Goal: Use online tool/utility: Use online tool/utility

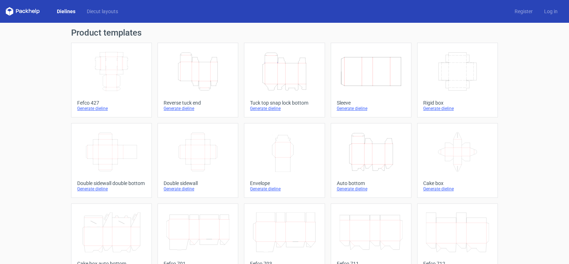
click at [182, 84] on icon "Height Depth Width" at bounding box center [197, 72] width 63 height 40
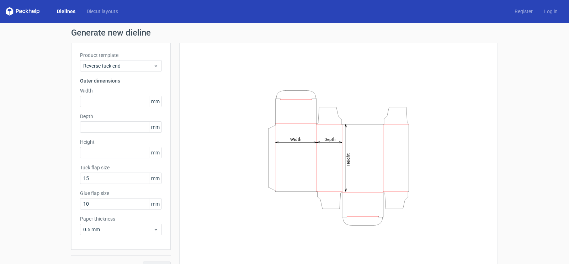
scroll to position [14, 0]
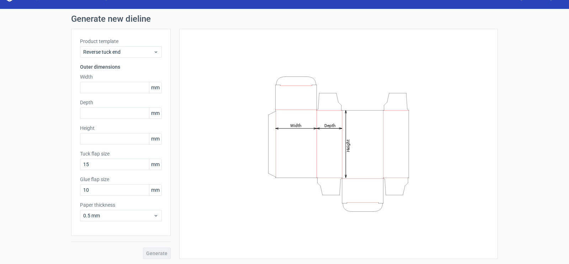
click at [278, 158] on icon "Height Depth Width" at bounding box center [338, 144] width 213 height 142
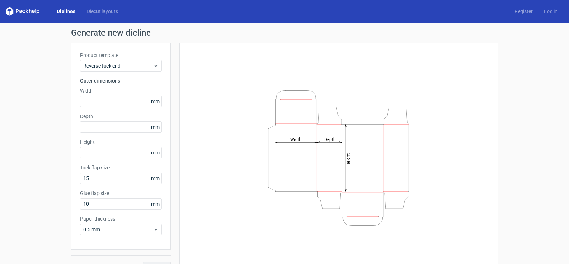
click at [68, 16] on div "Dielines Diecut layouts Register Log in" at bounding box center [284, 11] width 569 height 23
click at [68, 13] on link "Dielines" at bounding box center [66, 11] width 30 height 7
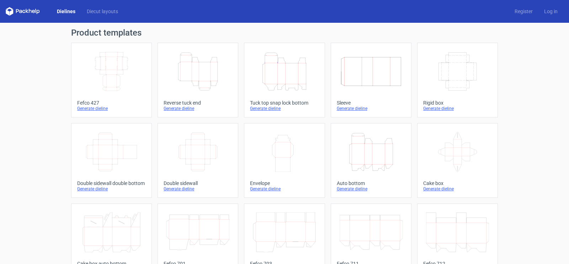
click at [283, 75] on icon "Height Depth Width" at bounding box center [284, 72] width 63 height 40
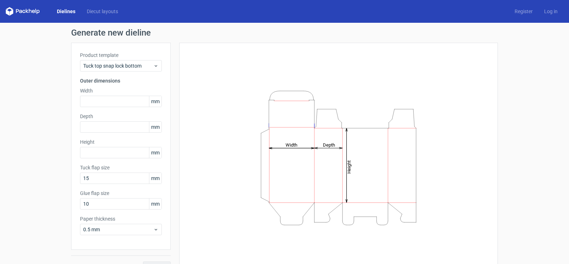
click at [69, 14] on link "Dielines" at bounding box center [66, 11] width 30 height 7
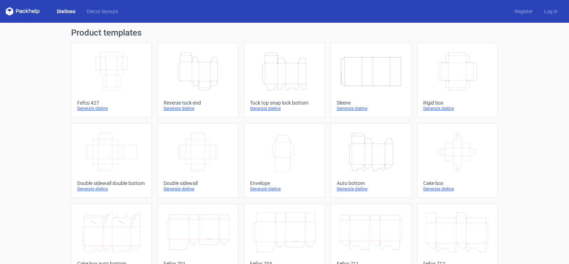
click at [358, 156] on icon "Height Depth Width" at bounding box center [370, 152] width 63 height 40
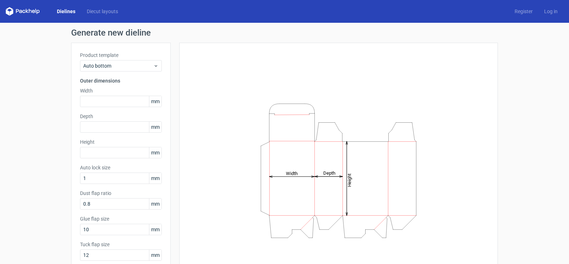
click at [69, 14] on link "Dielines" at bounding box center [66, 11] width 30 height 7
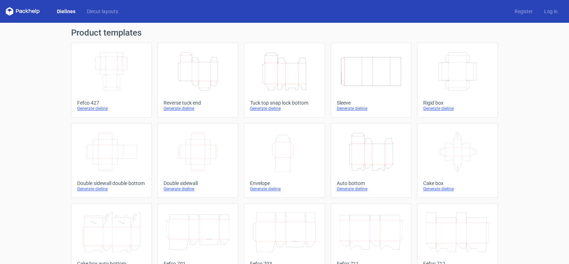
click at [192, 172] on div "Width Depth Height" at bounding box center [197, 151] width 69 height 45
click at [116, 167] on icon "Width Depth Height" at bounding box center [111, 152] width 63 height 40
click at [204, 77] on icon "Height Depth Width" at bounding box center [197, 72] width 63 height 40
click at [110, 11] on link "Diecut layouts" at bounding box center [102, 11] width 43 height 7
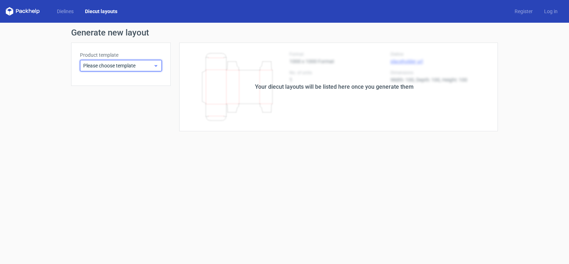
click at [118, 66] on span "Please choose template" at bounding box center [118, 65] width 70 height 7
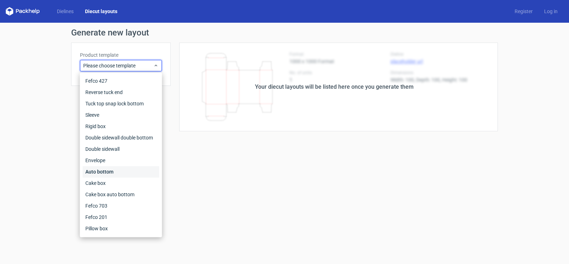
click at [105, 173] on div "Auto bottom" at bounding box center [120, 171] width 76 height 11
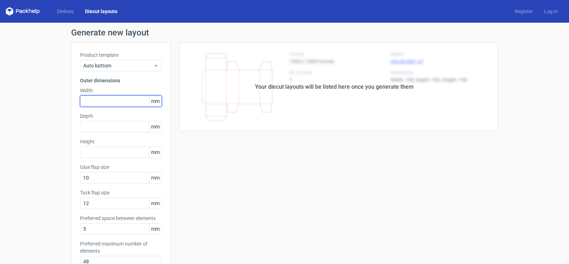
click at [115, 99] on input "text" at bounding box center [121, 101] width 82 height 11
type input "150"
click at [103, 122] on input "text" at bounding box center [121, 126] width 82 height 11
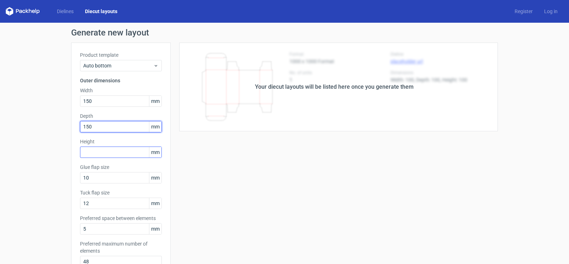
type input "150"
click at [87, 155] on input "text" at bounding box center [121, 152] width 82 height 11
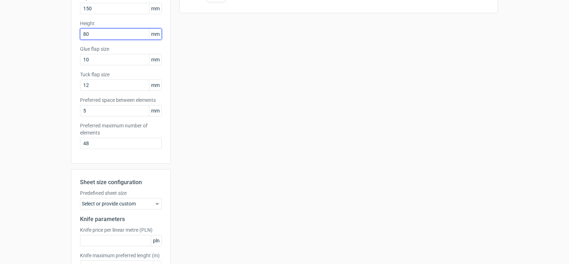
scroll to position [168, 0]
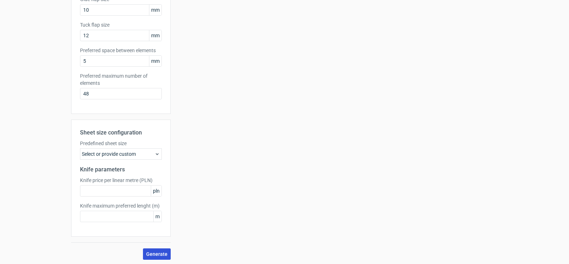
type input "80"
click at [157, 253] on span "Generate" at bounding box center [156, 254] width 21 height 5
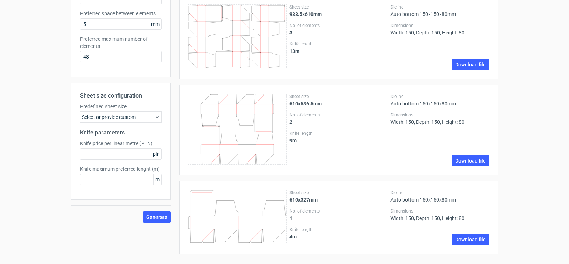
scroll to position [0, 0]
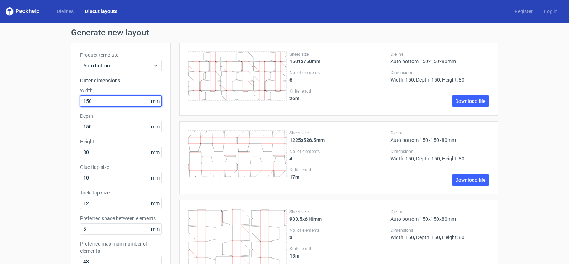
click at [104, 100] on input "150" at bounding box center [121, 101] width 82 height 11
type input "200"
click at [99, 128] on input "150" at bounding box center [121, 126] width 82 height 11
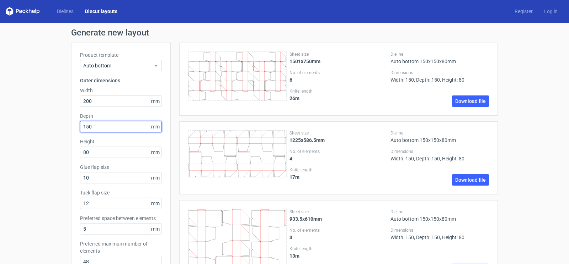
click at [99, 128] on input "150" at bounding box center [121, 126] width 82 height 11
type input "200"
click at [100, 144] on label "Height" at bounding box center [121, 141] width 82 height 7
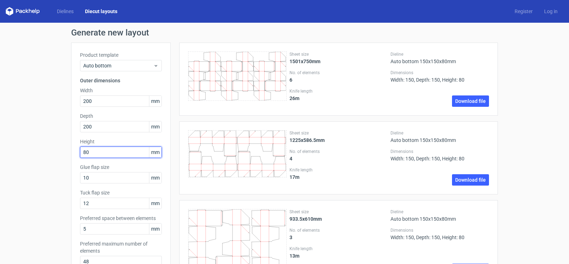
click at [99, 147] on input "80" at bounding box center [121, 152] width 82 height 11
type input "90"
click at [42, 165] on div "Generate new layout Product template Auto bottom Outer dimensions Width 200 mm …" at bounding box center [284, 247] width 569 height 448
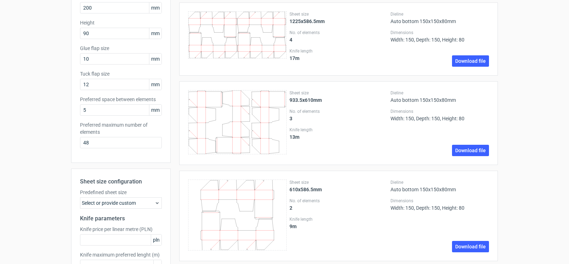
scroll to position [205, 0]
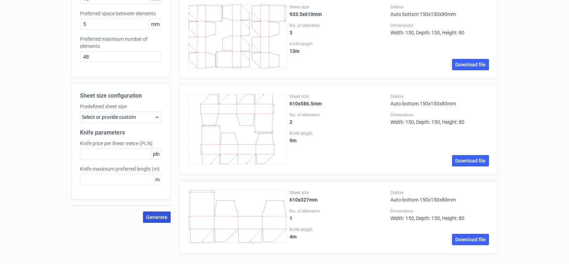
click at [149, 219] on span "Generate" at bounding box center [156, 217] width 21 height 5
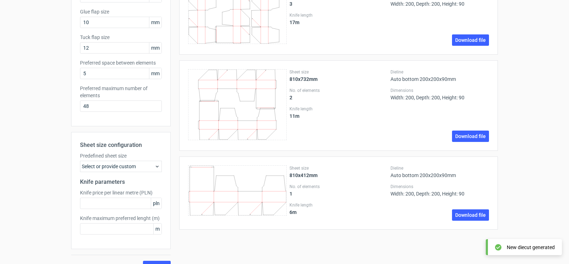
scroll to position [168, 0]
